Goal: Task Accomplishment & Management: Use online tool/utility

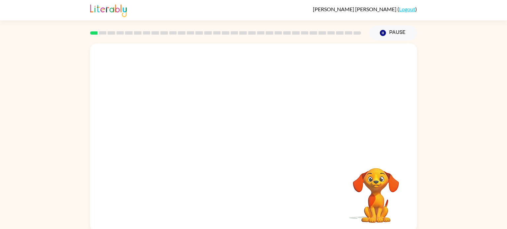
click at [174, 127] on video "Your browser must support playing .mp4 files to use Literably. Please try using…" at bounding box center [253, 99] width 327 height 111
click at [179, 124] on video "Your browser must support playing .mp4 files to use Literably. Please try using…" at bounding box center [253, 99] width 327 height 111
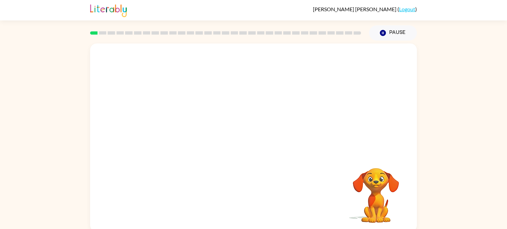
click at [179, 124] on video "Your browser must support playing .mp4 files to use Literably. Please try using…" at bounding box center [253, 99] width 327 height 111
click at [264, 146] on button "button" at bounding box center [253, 141] width 42 height 24
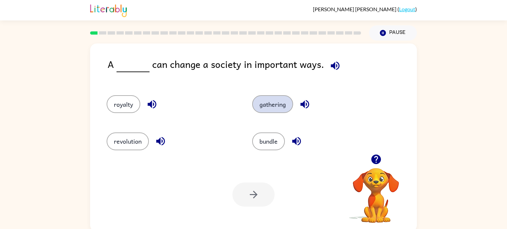
click at [266, 109] on button "gathering" at bounding box center [272, 104] width 41 height 18
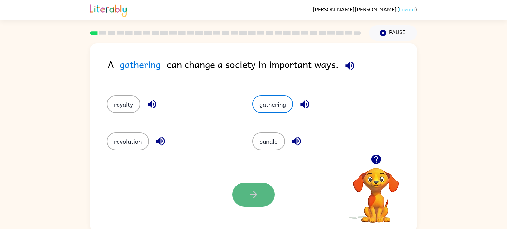
click at [245, 191] on button "button" at bounding box center [253, 195] width 42 height 24
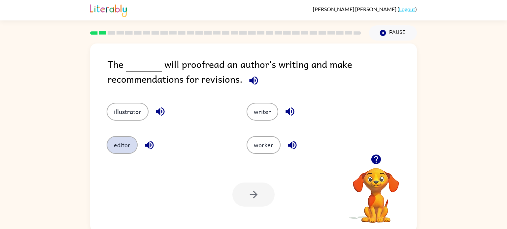
click at [118, 150] on button "editor" at bounding box center [122, 145] width 31 height 18
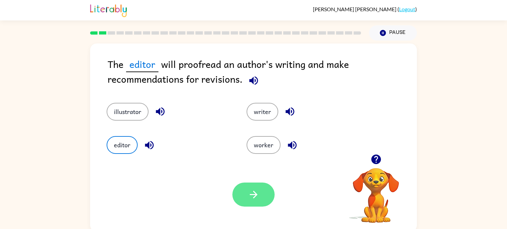
click at [254, 203] on button "button" at bounding box center [253, 195] width 42 height 24
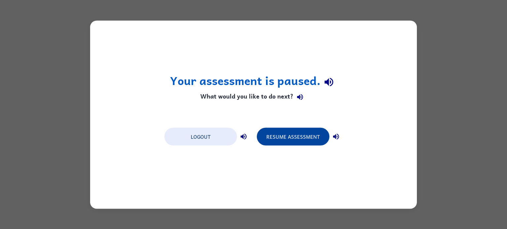
click at [316, 138] on button "Resume Assessment" at bounding box center [293, 137] width 73 height 18
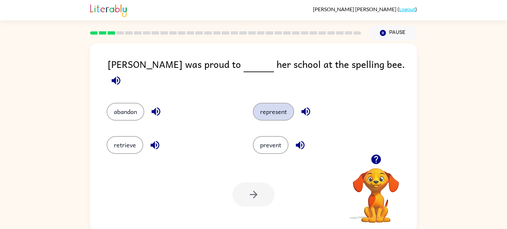
click at [288, 107] on button "represent" at bounding box center [273, 112] width 41 height 18
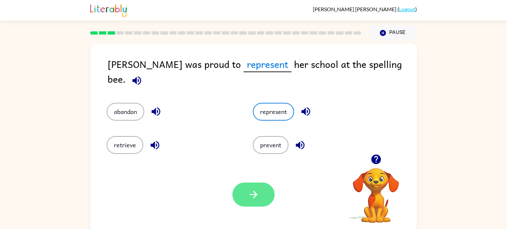
click at [256, 196] on icon "button" at bounding box center [253, 195] width 8 height 8
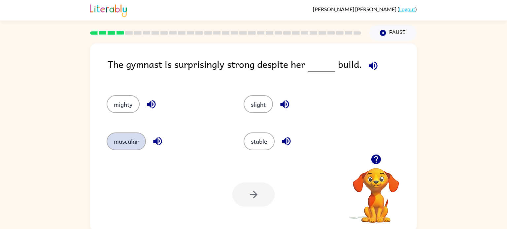
click at [138, 144] on button "muscular" at bounding box center [126, 142] width 39 height 18
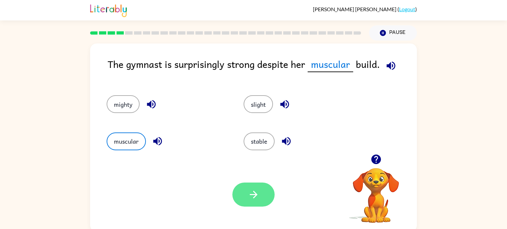
click at [248, 199] on icon "button" at bounding box center [254, 195] width 12 height 12
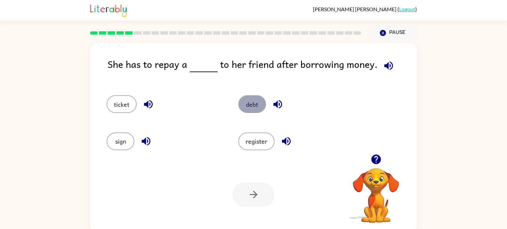
click at [251, 109] on button "debt" at bounding box center [252, 104] width 28 height 18
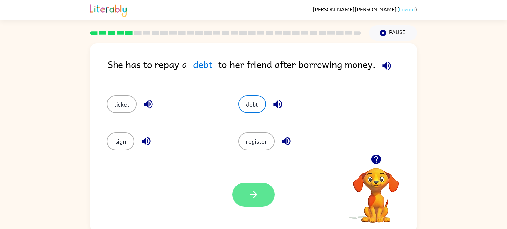
click at [257, 197] on icon "button" at bounding box center [254, 195] width 12 height 12
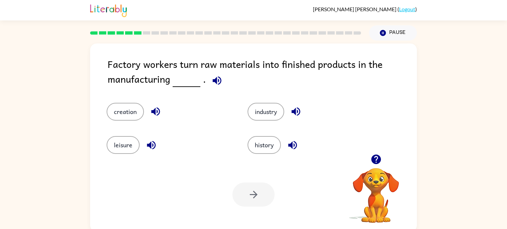
click at [260, 125] on div "history" at bounding box center [305, 140] width 141 height 33
click at [259, 111] on button "industry" at bounding box center [265, 112] width 37 height 18
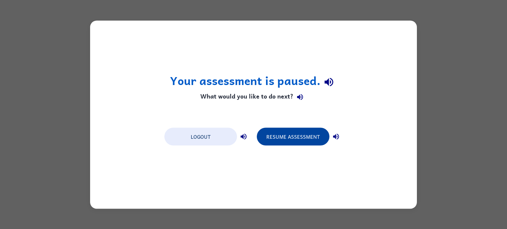
click at [280, 140] on button "Resume Assessment" at bounding box center [293, 137] width 73 height 18
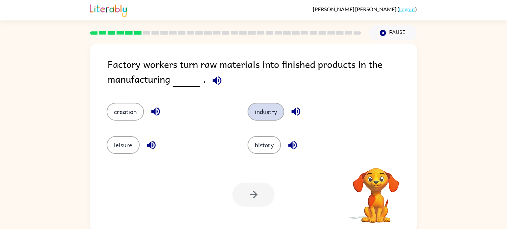
click at [257, 119] on button "industry" at bounding box center [265, 112] width 37 height 18
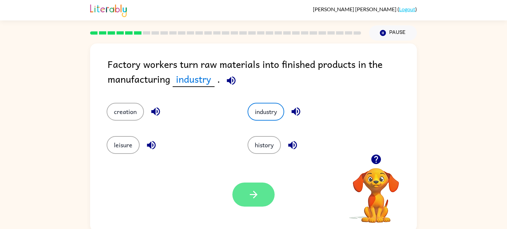
click at [245, 195] on button "button" at bounding box center [253, 195] width 42 height 24
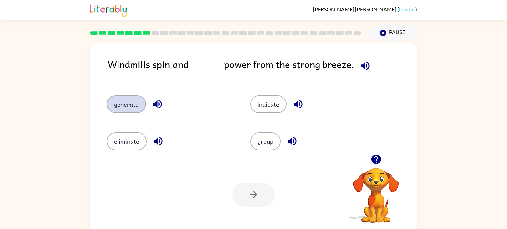
click at [120, 107] on button "generate" at bounding box center [126, 104] width 39 height 18
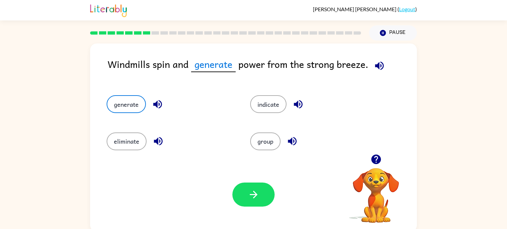
click at [238, 184] on div at bounding box center [253, 195] width 42 height 24
click at [254, 194] on icon "button" at bounding box center [254, 195] width 12 height 12
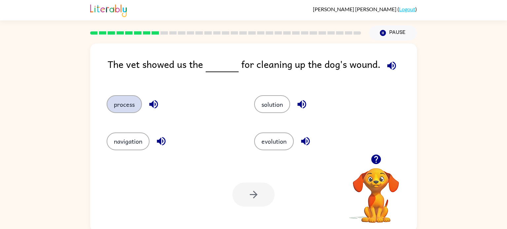
click at [120, 112] on button "process" at bounding box center [124, 104] width 35 height 18
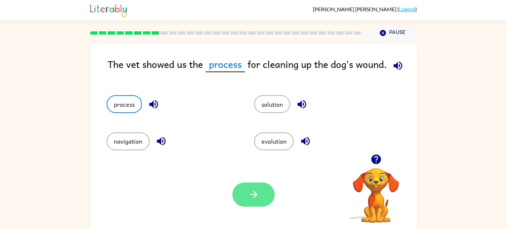
click at [257, 201] on button "button" at bounding box center [253, 195] width 42 height 24
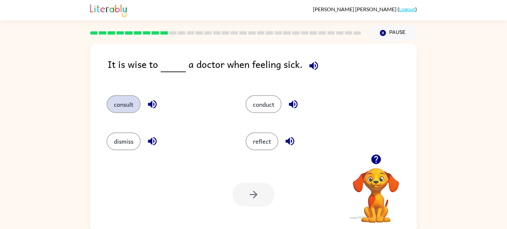
click at [118, 107] on button "consult" at bounding box center [124, 104] width 34 height 18
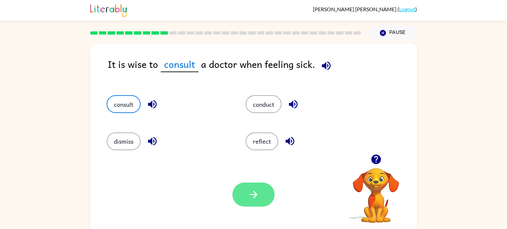
click at [251, 193] on icon "button" at bounding box center [254, 195] width 12 height 12
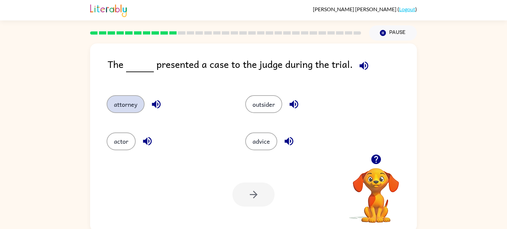
click at [128, 107] on button "attorney" at bounding box center [126, 104] width 38 height 18
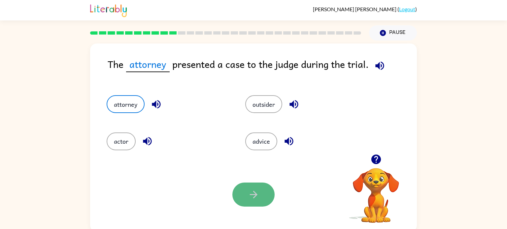
click at [248, 203] on button "button" at bounding box center [253, 195] width 42 height 24
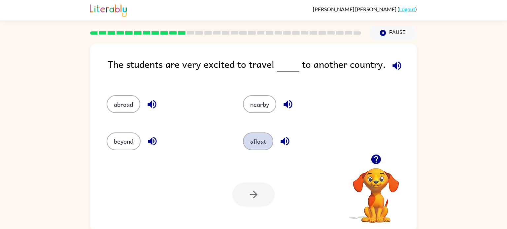
click at [260, 145] on button "afloat" at bounding box center [258, 142] width 30 height 18
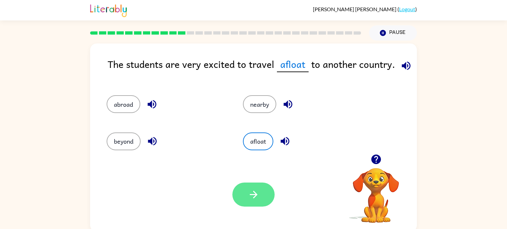
click at [260, 201] on button "button" at bounding box center [253, 195] width 42 height 24
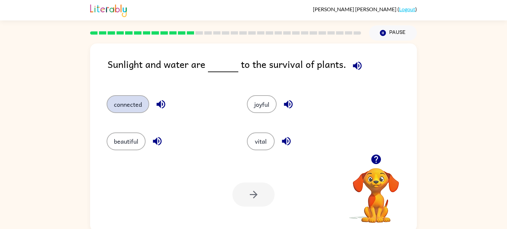
click at [128, 105] on button "connected" at bounding box center [128, 104] width 43 height 18
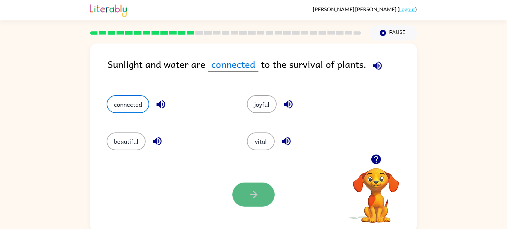
click at [249, 199] on icon "button" at bounding box center [254, 195] width 12 height 12
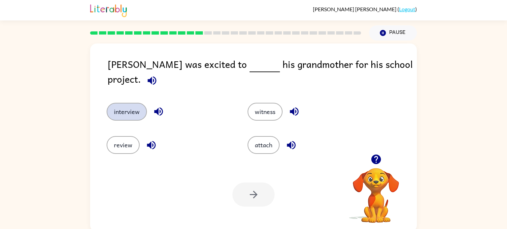
click at [132, 110] on button "interview" at bounding box center [127, 112] width 40 height 18
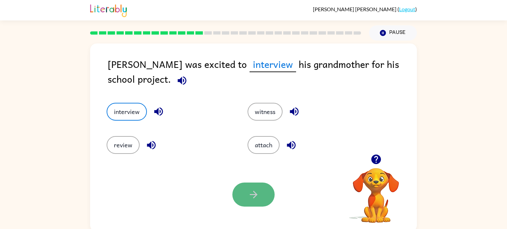
click at [255, 191] on icon "button" at bounding box center [254, 195] width 12 height 12
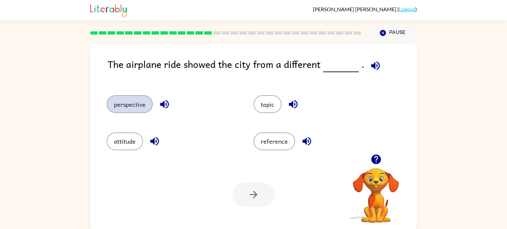
click at [141, 108] on button "perspective" at bounding box center [130, 104] width 46 height 18
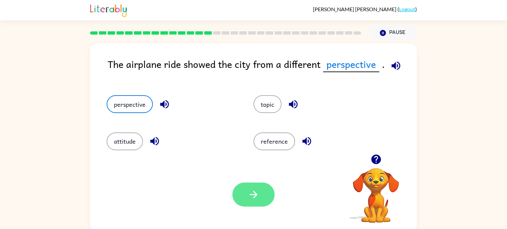
click at [259, 196] on icon "button" at bounding box center [254, 195] width 12 height 12
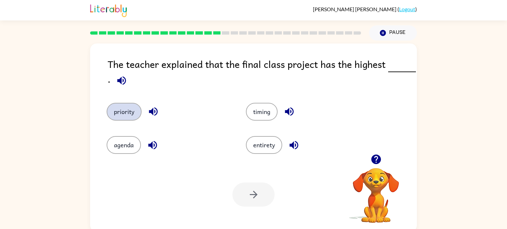
click at [130, 113] on button "priority" at bounding box center [124, 112] width 35 height 18
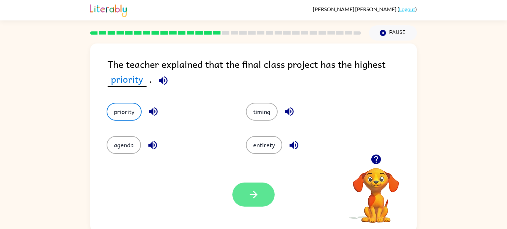
click at [256, 199] on icon "button" at bounding box center [254, 195] width 12 height 12
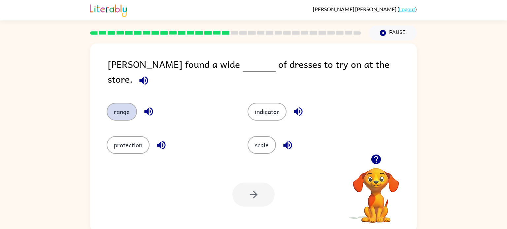
click at [112, 104] on button "range" at bounding box center [122, 112] width 30 height 18
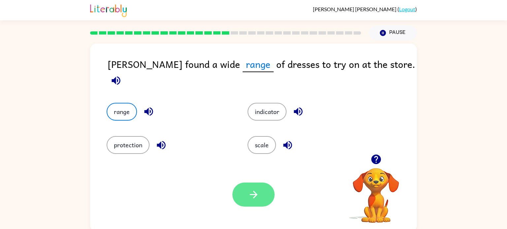
click at [262, 190] on button "button" at bounding box center [253, 195] width 42 height 24
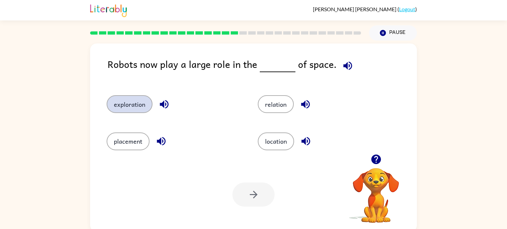
click at [116, 99] on button "exploration" at bounding box center [130, 104] width 46 height 18
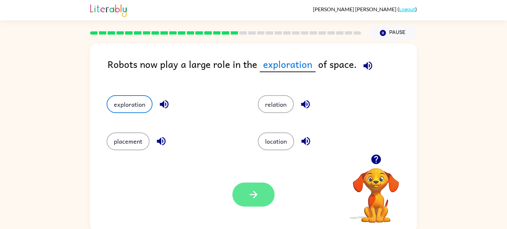
click at [238, 194] on button "button" at bounding box center [253, 195] width 42 height 24
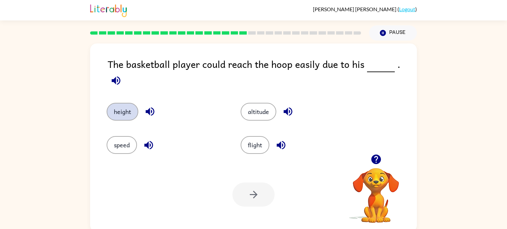
click at [117, 105] on button "height" at bounding box center [123, 112] width 32 height 18
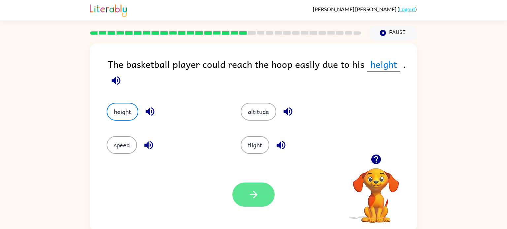
click at [269, 198] on button "button" at bounding box center [253, 195] width 42 height 24
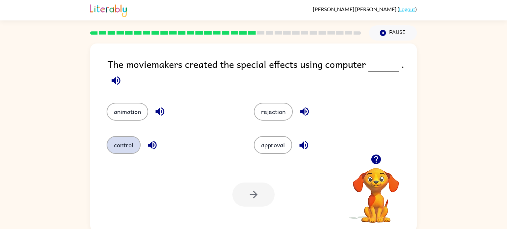
click at [129, 146] on button "control" at bounding box center [124, 145] width 34 height 18
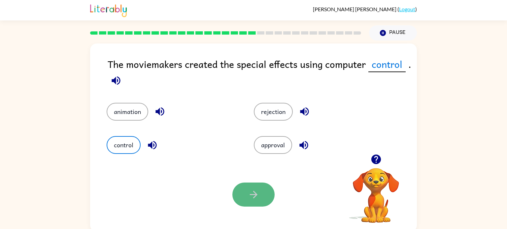
click at [250, 196] on icon "button" at bounding box center [254, 195] width 12 height 12
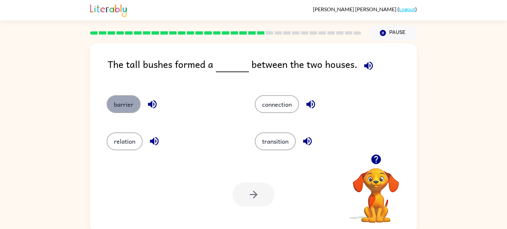
click at [115, 108] on button "barrier" at bounding box center [124, 104] width 34 height 18
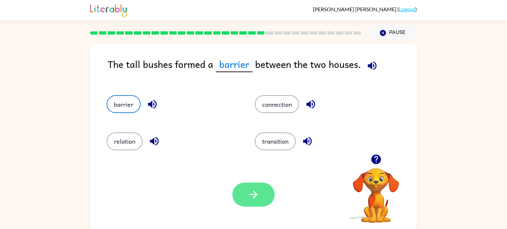
click at [256, 185] on button "button" at bounding box center [253, 195] width 42 height 24
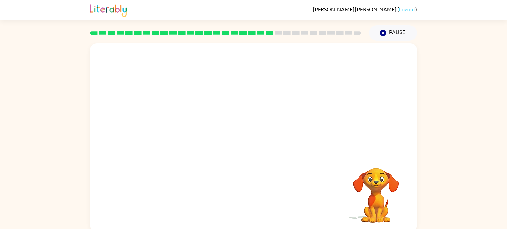
click at [186, 133] on video "Your browser must support playing .mp4 files to use Literably. Please try using…" at bounding box center [253, 99] width 327 height 111
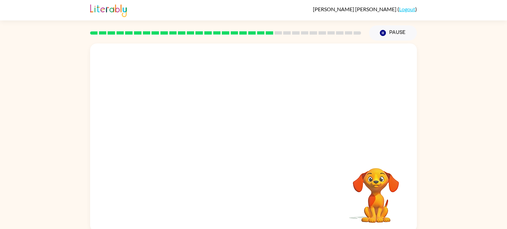
click at [186, 133] on video "Your browser must support playing .mp4 files to use Literably. Please try using…" at bounding box center [253, 99] width 327 height 111
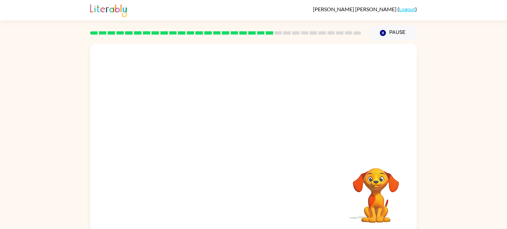
click at [186, 133] on video "Your browser must support playing .mp4 files to use Literably. Please try using…" at bounding box center [253, 99] width 327 height 111
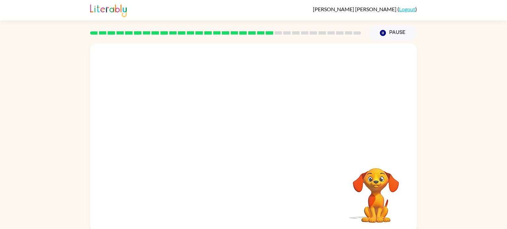
click at [186, 133] on video "Your browser must support playing .mp4 files to use Literably. Please try using…" at bounding box center [253, 99] width 327 height 111
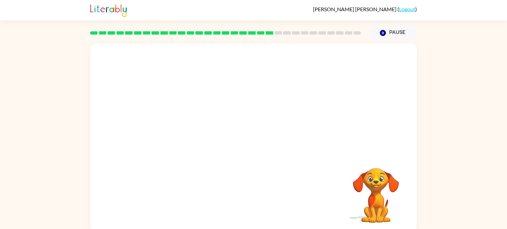
click at [186, 133] on video "Your browser must support playing .mp4 files to use Literably. Please try using…" at bounding box center [253, 99] width 327 height 111
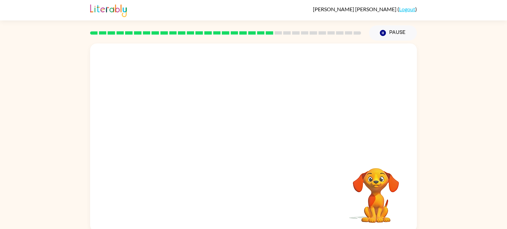
click at [186, 133] on video "Your browser must support playing .mp4 files to use Literably. Please try using…" at bounding box center [253, 99] width 327 height 111
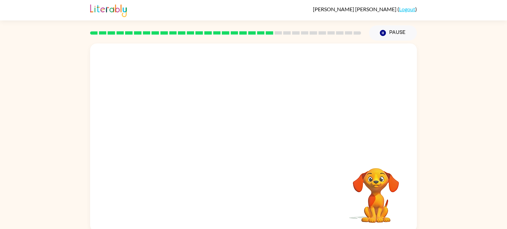
click at [186, 133] on video "Your browser must support playing .mp4 files to use Literably. Please try using…" at bounding box center [253, 99] width 327 height 111
click at [242, 143] on button "button" at bounding box center [253, 141] width 42 height 24
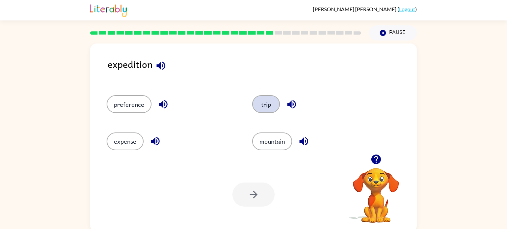
click at [262, 106] on button "trip" at bounding box center [266, 104] width 28 height 18
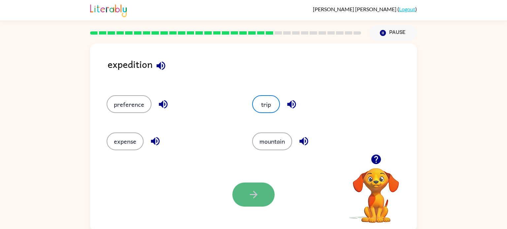
click at [240, 193] on button "button" at bounding box center [253, 195] width 42 height 24
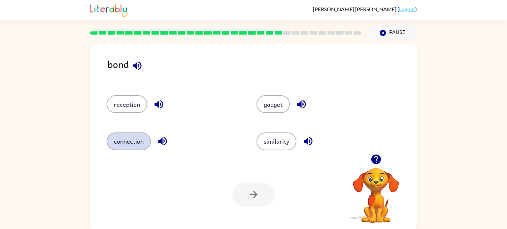
click at [122, 148] on button "connection" at bounding box center [129, 142] width 44 height 18
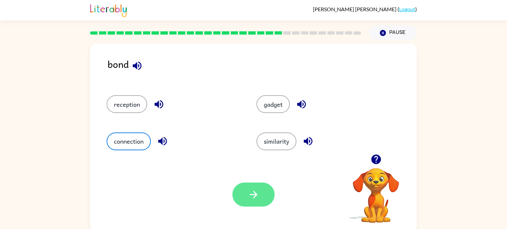
click at [242, 200] on button "button" at bounding box center [253, 195] width 42 height 24
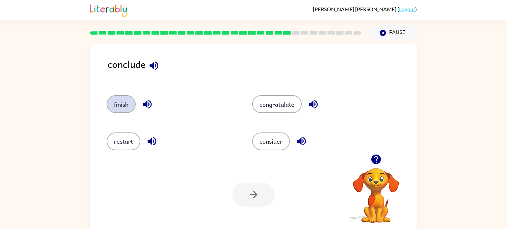
click at [131, 101] on button "finish" at bounding box center [121, 104] width 29 height 18
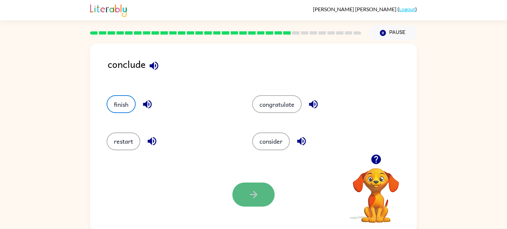
click at [250, 188] on button "button" at bounding box center [253, 195] width 42 height 24
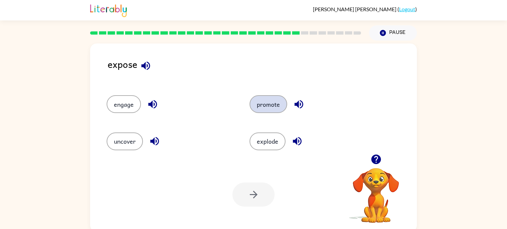
click at [268, 107] on button "promote" at bounding box center [268, 104] width 38 height 18
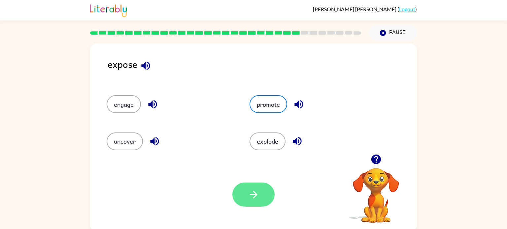
click at [254, 200] on icon "button" at bounding box center [254, 195] width 12 height 12
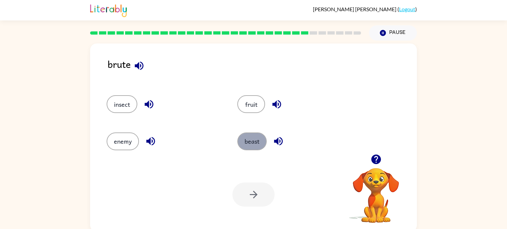
click at [259, 143] on button "beast" at bounding box center [251, 142] width 29 height 18
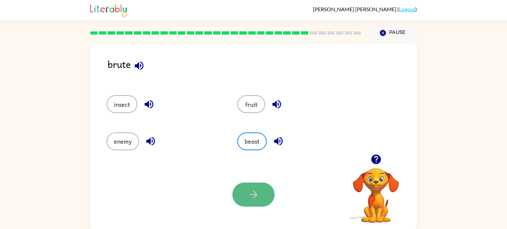
click at [250, 196] on icon "button" at bounding box center [254, 195] width 12 height 12
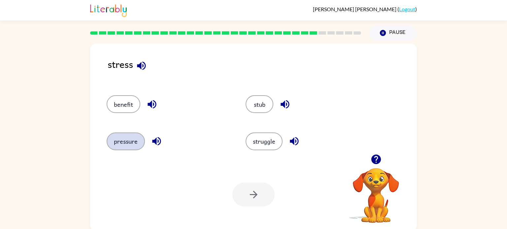
click at [124, 147] on button "pressure" at bounding box center [126, 142] width 38 height 18
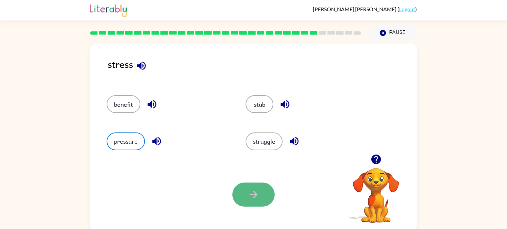
click at [247, 201] on button "button" at bounding box center [253, 195] width 42 height 24
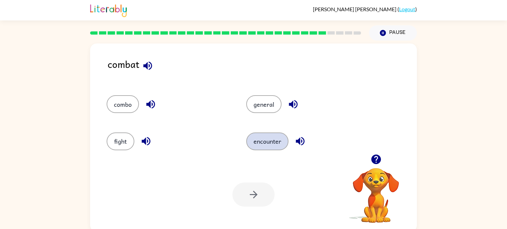
click at [257, 139] on button "encounter" at bounding box center [267, 142] width 42 height 18
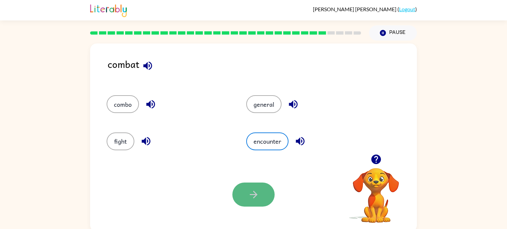
click at [246, 200] on button "button" at bounding box center [253, 195] width 42 height 24
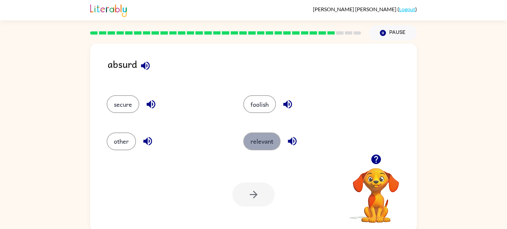
click at [262, 150] on button "relevant" at bounding box center [261, 142] width 37 height 18
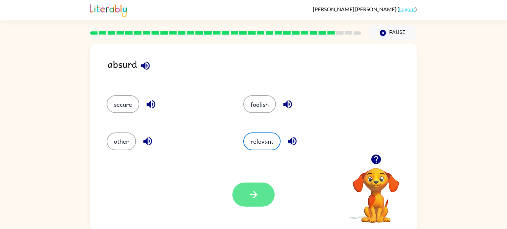
click at [247, 195] on button "button" at bounding box center [253, 195] width 42 height 24
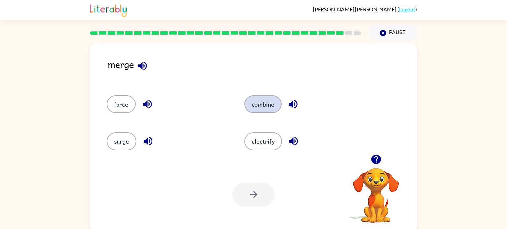
click at [260, 106] on button "combine" at bounding box center [262, 104] width 37 height 18
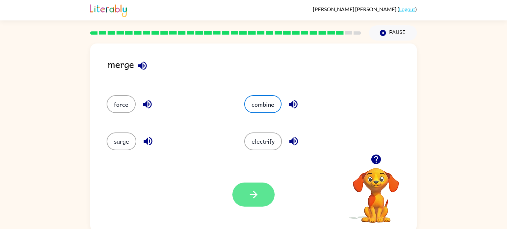
click at [246, 191] on button "button" at bounding box center [253, 195] width 42 height 24
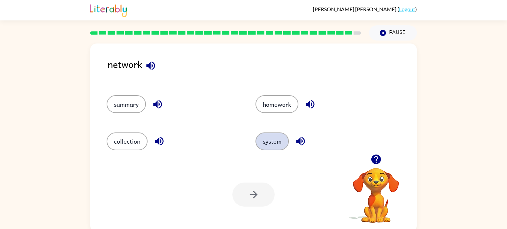
click at [275, 146] on button "system" at bounding box center [271, 142] width 33 height 18
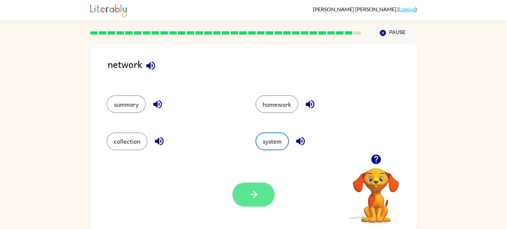
click at [249, 198] on icon "button" at bounding box center [254, 195] width 12 height 12
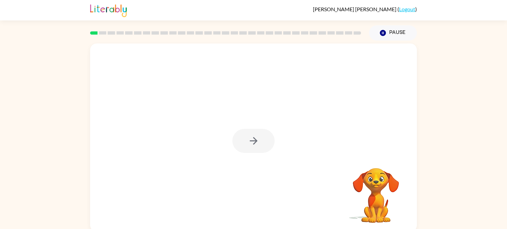
click at [264, 143] on div at bounding box center [253, 141] width 42 height 24
click at [241, 145] on div at bounding box center [253, 141] width 42 height 24
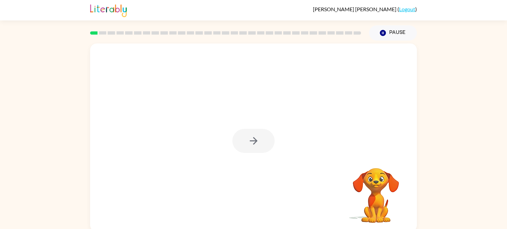
click at [241, 145] on div at bounding box center [253, 141] width 42 height 24
click at [241, 145] on button "button" at bounding box center [253, 141] width 42 height 24
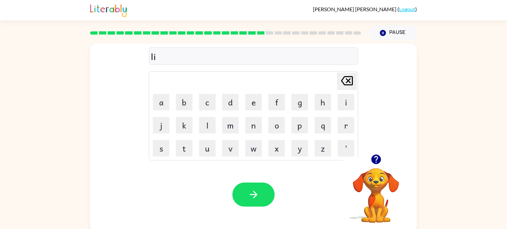
click at [378, 159] on icon "button" at bounding box center [376, 160] width 10 height 10
